Goal: Task Accomplishment & Management: Manage account settings

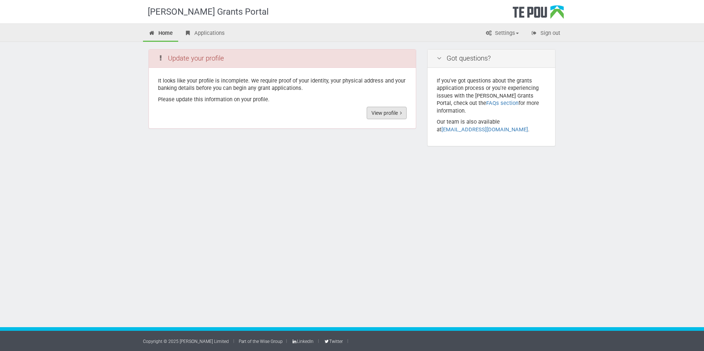
click at [392, 111] on link "View profile" at bounding box center [387, 113] width 40 height 12
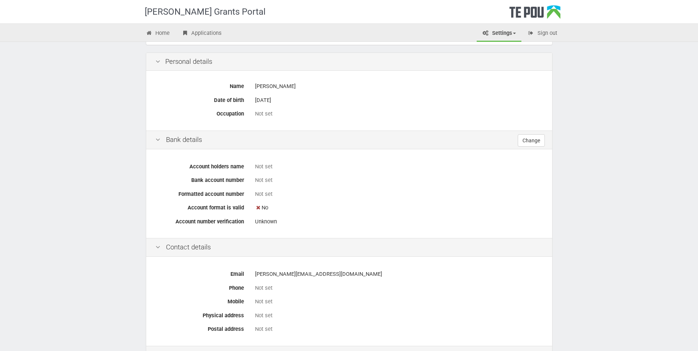
scroll to position [208, 0]
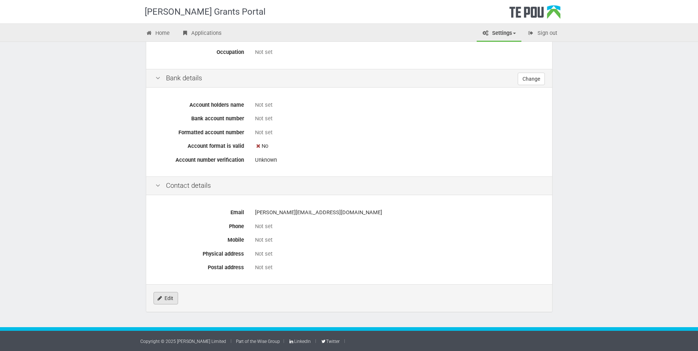
click at [169, 298] on link "Edit" at bounding box center [166, 298] width 25 height 12
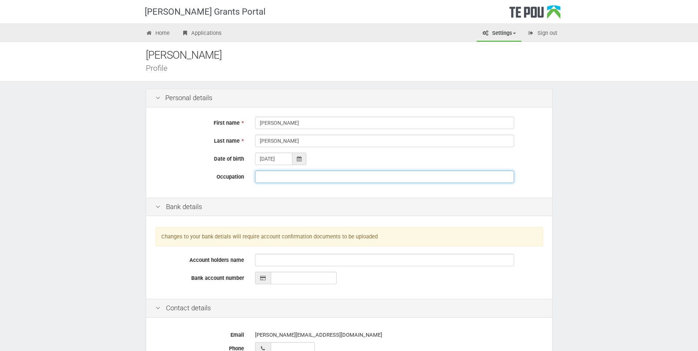
click at [297, 176] on input "Occupation" at bounding box center [384, 176] width 259 height 12
type input "Registered Nurse at Rubicon Whangarei"
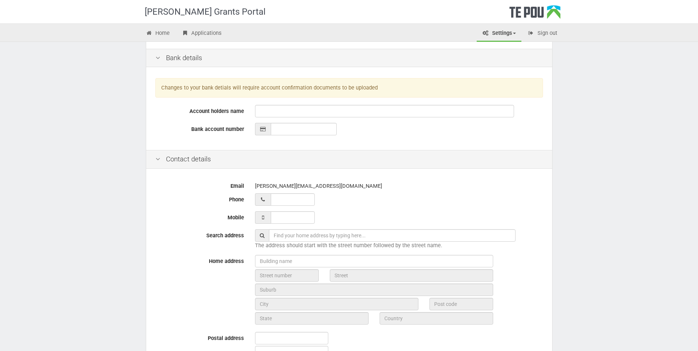
scroll to position [150, 0]
type input "__ ___ ______"
click at [313, 202] on input "__ ___ ______" at bounding box center [293, 198] width 44 height 12
click at [345, 198] on div at bounding box center [399, 198] width 288 height 12
type input "___ ___ _____"
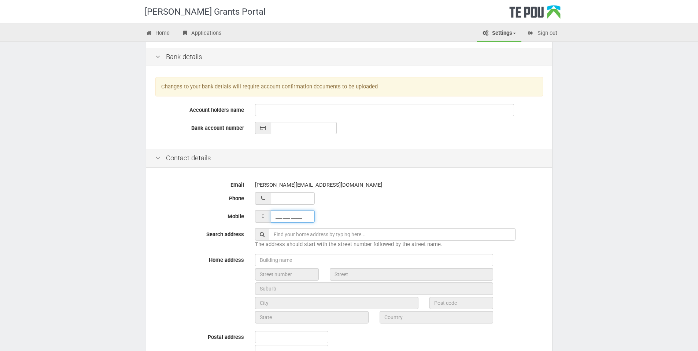
click at [306, 213] on input "___ ___ _____" at bounding box center [293, 216] width 44 height 12
click at [363, 200] on div at bounding box center [399, 198] width 288 height 12
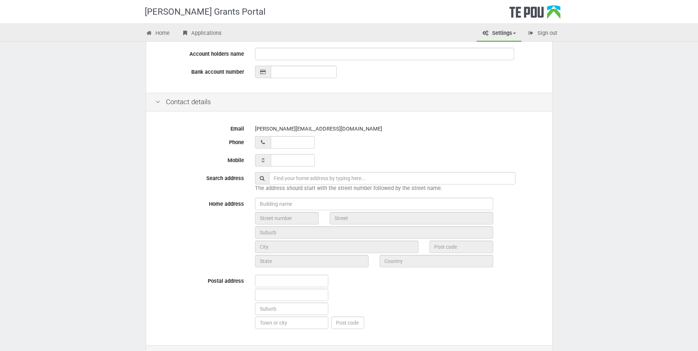
scroll to position [207, 0]
click at [309, 177] on input "text" at bounding box center [392, 177] width 247 height 12
click at [298, 176] on input "text" at bounding box center [392, 177] width 247 height 12
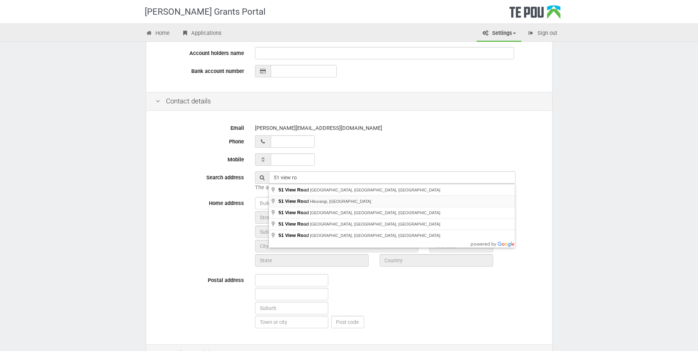
type input "51 View Road, Hikurangi, New Zealand"
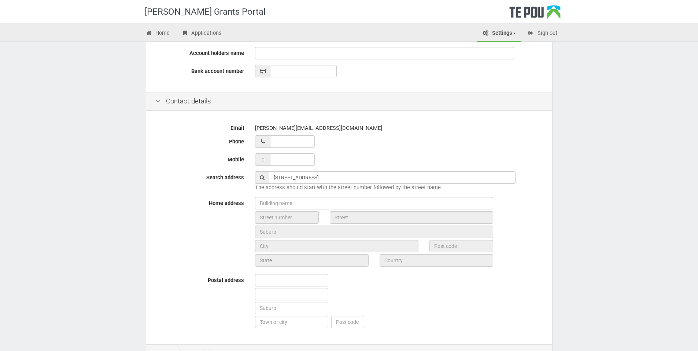
type input "51"
type input "View Road"
type input "Hikurangi"
type input "0114"
type input "Northland Region"
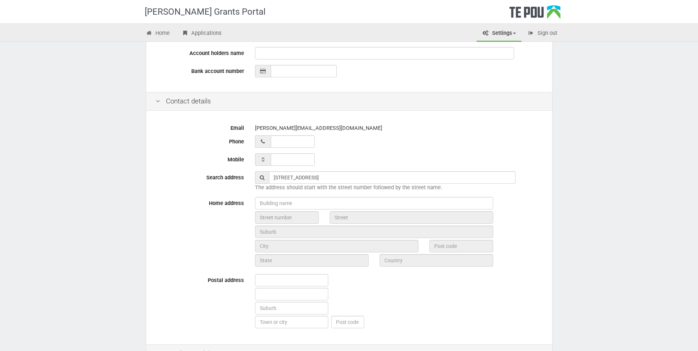
type input "New Zealand"
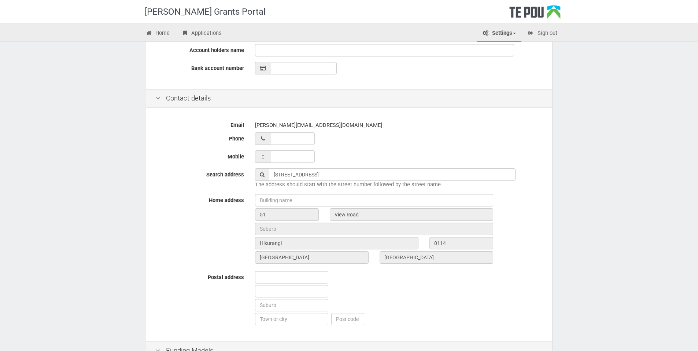
scroll to position [210, 0]
click at [299, 158] on input "___ ___ _____" at bounding box center [293, 156] width 44 height 12
click at [313, 157] on input "___ ___ _____" at bounding box center [293, 156] width 44 height 12
drag, startPoint x: 313, startPoint y: 157, endPoint x: 243, endPoint y: 160, distance: 69.4
click at [243, 160] on div "Mobile ___ ___ _____" at bounding box center [349, 156] width 399 height 12
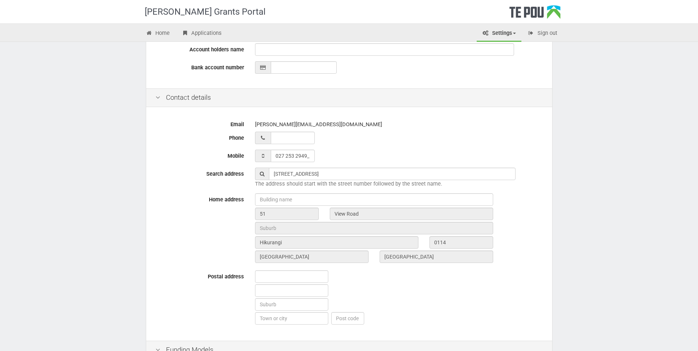
type input "027 253 2949"
click at [422, 139] on div at bounding box center [399, 138] width 288 height 12
click at [304, 136] on input "__ ___ ______" at bounding box center [293, 138] width 44 height 12
type input "09 438 2340"
click at [388, 160] on div "027 253 2949" at bounding box center [399, 156] width 288 height 12
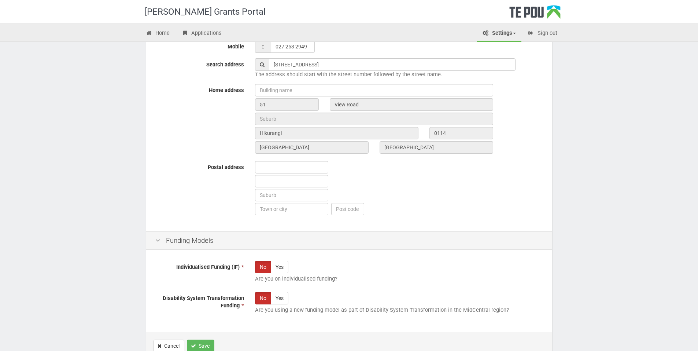
scroll to position [367, 0]
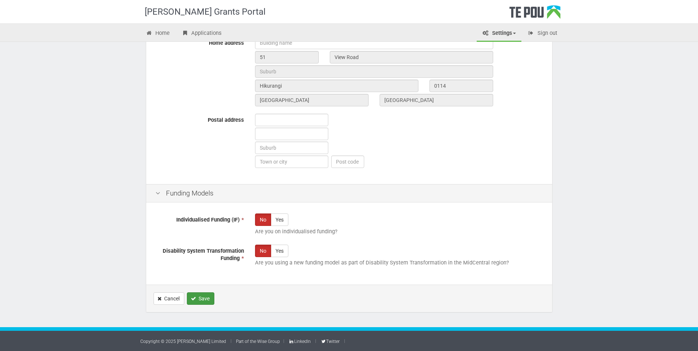
click at [200, 294] on button "Save" at bounding box center [200, 298] width 27 height 12
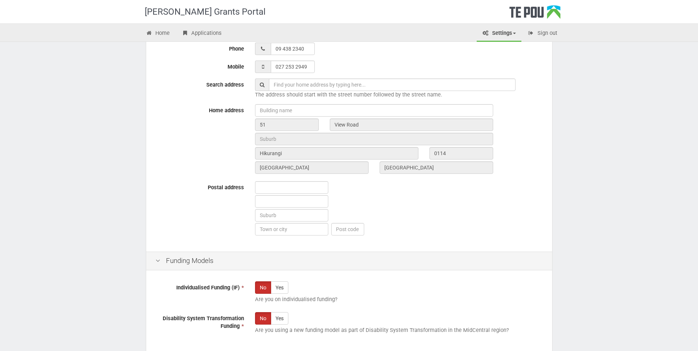
scroll to position [393, 0]
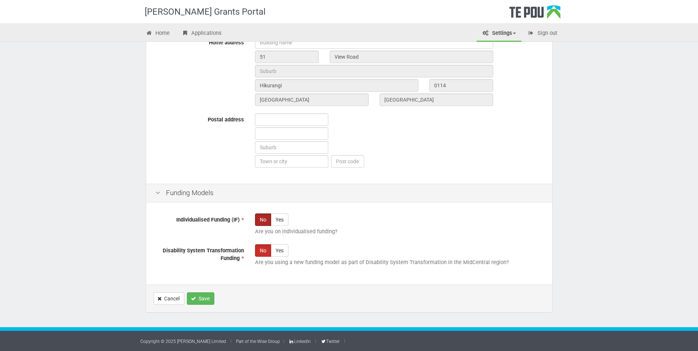
click at [258, 217] on label "No" at bounding box center [263, 219] width 16 height 12
click at [259, 247] on label "No" at bounding box center [263, 250] width 16 height 12
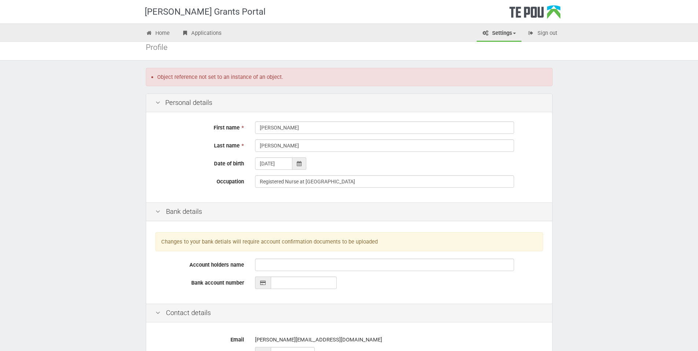
scroll to position [21, 0]
drag, startPoint x: 355, startPoint y: 180, endPoint x: 298, endPoint y: 180, distance: 57.6
click at [298, 180] on input "Registered Nurse at Rubicon Whangarei" at bounding box center [384, 182] width 259 height 12
type input "Registered Nurse"
click at [203, 174] on div "First name * Eunice Paige Last name * Rouse Date of birth 19/03/1996 Occupation…" at bounding box center [349, 158] width 406 height 90
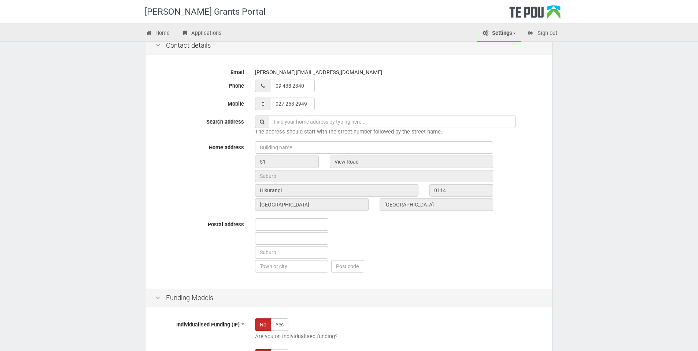
scroll to position [393, 0]
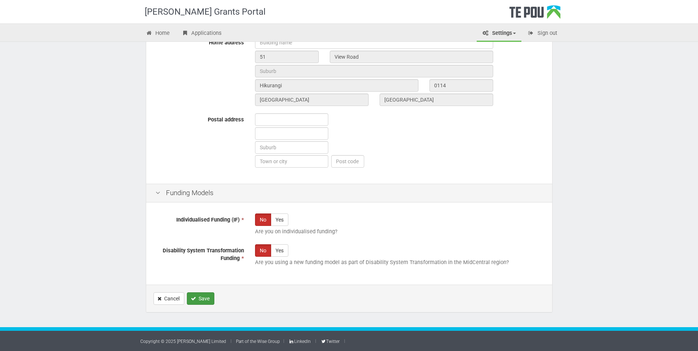
click at [193, 297] on icon "Save" at bounding box center [193, 298] width 5 height 5
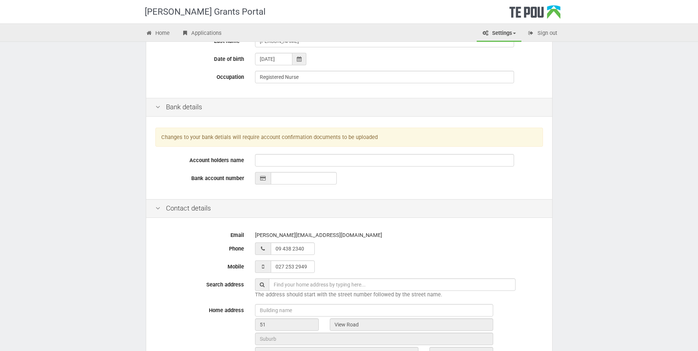
scroll to position [126, 0]
click at [280, 161] on input "Account holders name" at bounding box center [384, 159] width 259 height 12
type input "[PERSON_NAME]"
click at [282, 174] on input "__-____-_______-___" at bounding box center [304, 177] width 66 height 12
click at [305, 173] on input "__-____-_______-___" at bounding box center [304, 177] width 66 height 12
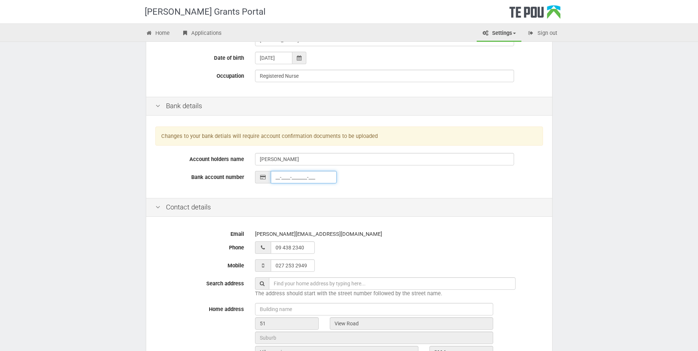
drag, startPoint x: 323, startPoint y: 178, endPoint x: 246, endPoint y: 174, distance: 76.7
click at [246, 174] on div "Bank account number __-____-_______-___" at bounding box center [349, 177] width 399 height 12
click at [356, 181] on div "03-4501-5071700-00" at bounding box center [399, 177] width 288 height 12
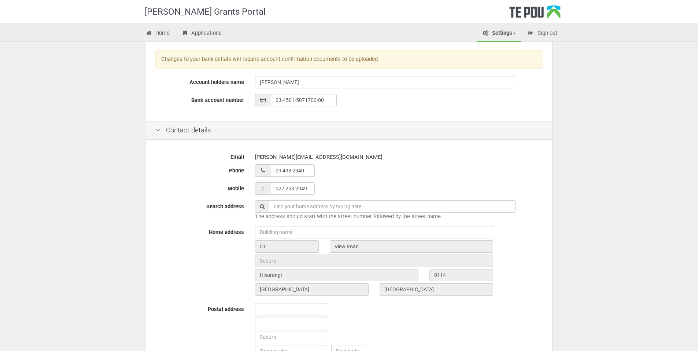
scroll to position [203, 0]
click at [326, 98] on input "03-4501-5071700-00_" at bounding box center [304, 100] width 66 height 12
click at [284, 100] on input "03-4501-5071700-___" at bounding box center [304, 100] width 66 height 12
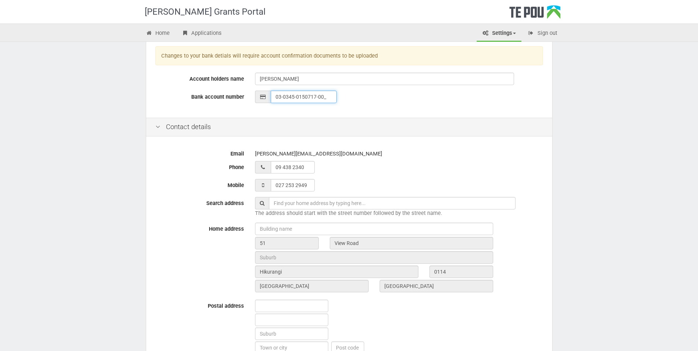
scroll to position [393, 0]
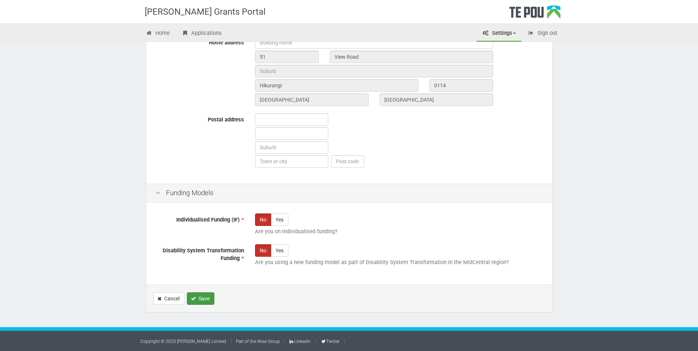
type input "03-0345-0150717-00"
click at [207, 300] on button "Save" at bounding box center [200, 298] width 27 height 12
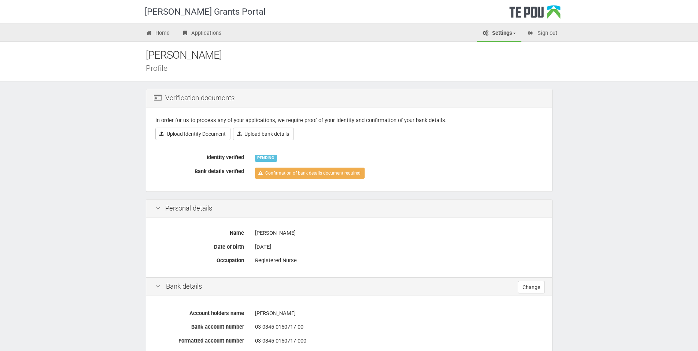
click at [197, 42] on div "[PERSON_NAME] Profile" at bounding box center [349, 62] width 698 height 40
click at [199, 32] on link "Applications" at bounding box center [201, 34] width 51 height 16
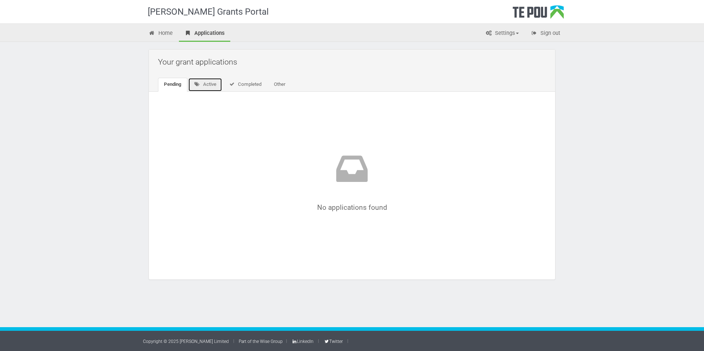
click at [211, 80] on link "Active" at bounding box center [205, 85] width 34 height 14
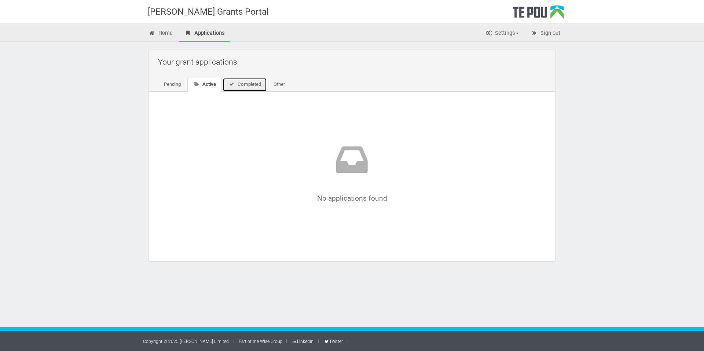
click at [245, 82] on link "Completed" at bounding box center [245, 85] width 44 height 14
click at [278, 88] on link "Other" at bounding box center [278, 85] width 23 height 14
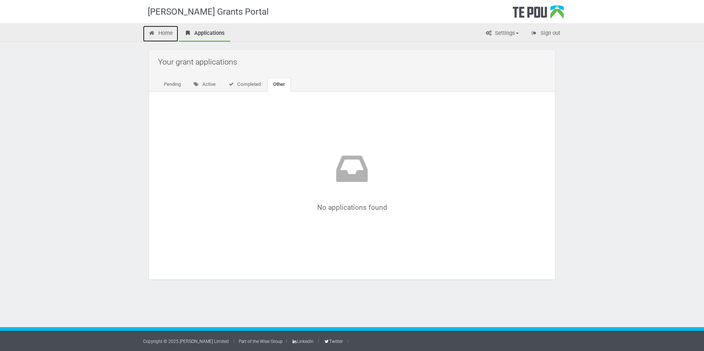
click at [166, 41] on link "Home" at bounding box center [160, 34] width 35 height 16
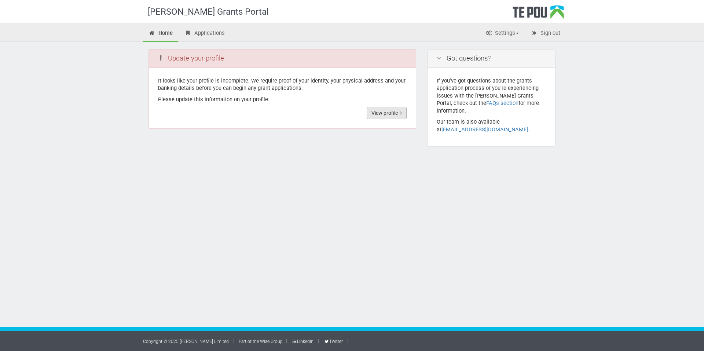
click at [388, 115] on link "View profile" at bounding box center [387, 113] width 40 height 12
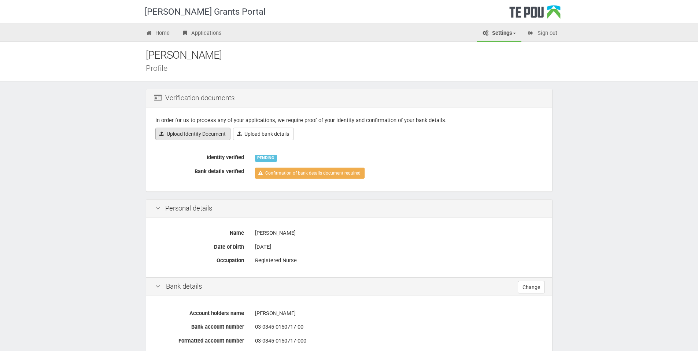
click at [191, 133] on link "Upload Identity Document" at bounding box center [192, 134] width 75 height 12
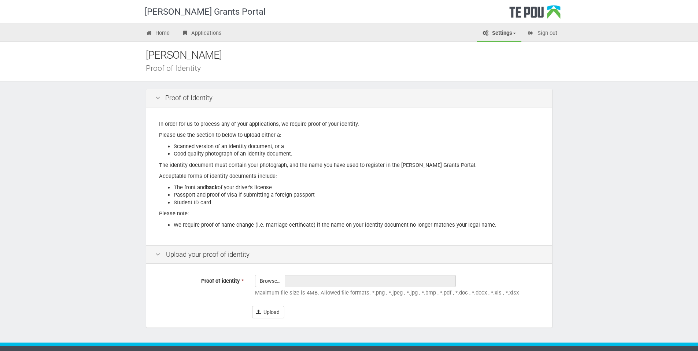
scroll to position [15, 0]
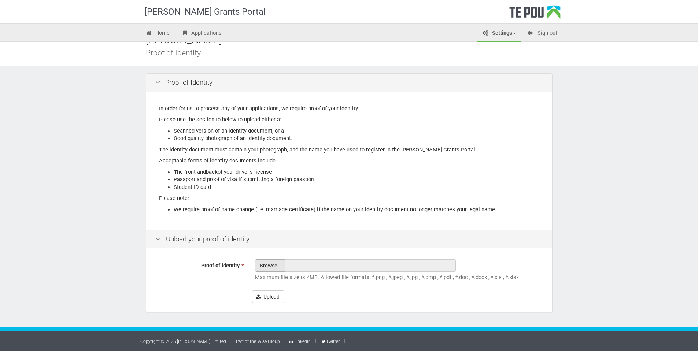
click at [280, 265] on input "Proof of identity *" at bounding box center [270, 286] width 29 height 52
